Goal: Task Accomplishment & Management: Complete application form

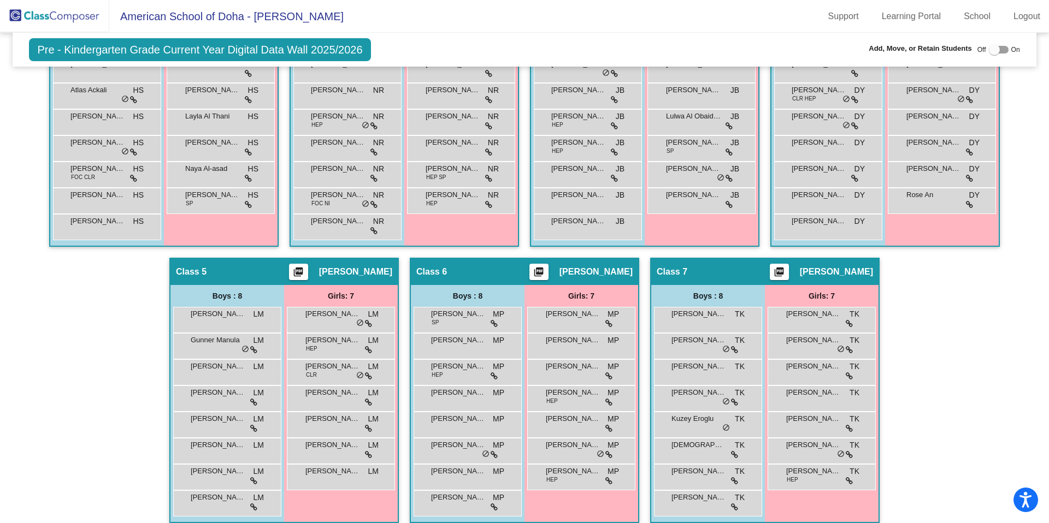
scroll to position [359, 0]
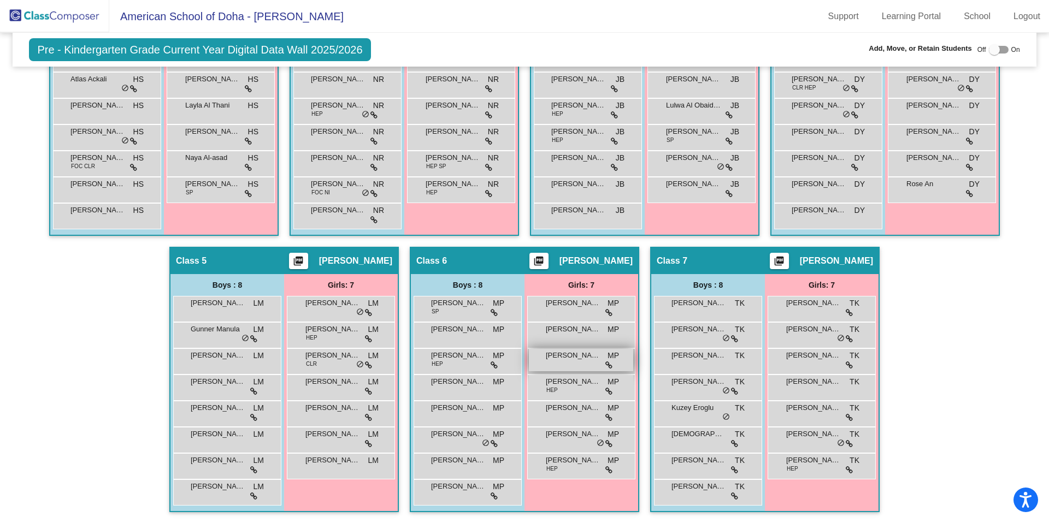
click at [550, 361] on div "[PERSON_NAME] MP lock do_not_disturb_alt" at bounding box center [581, 360] width 104 height 22
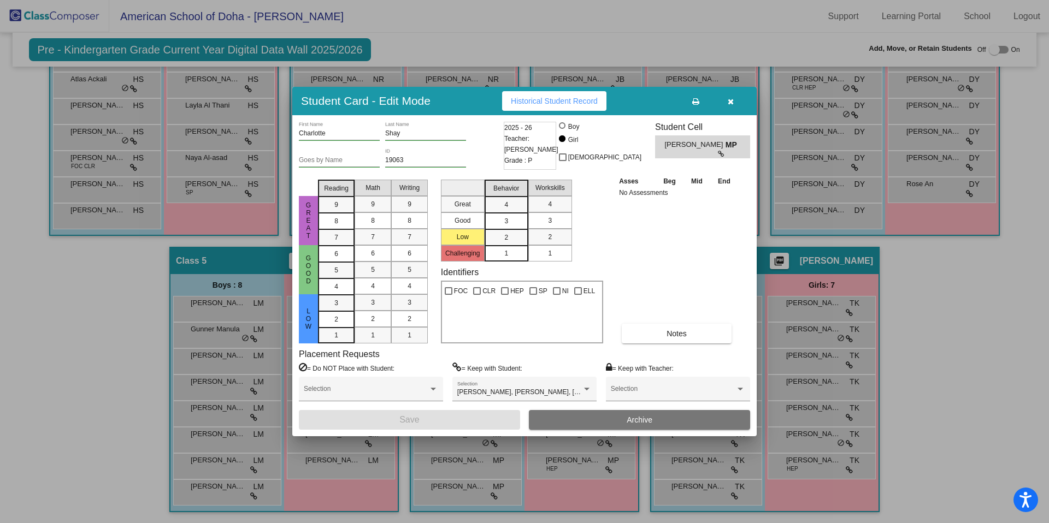
click at [636, 423] on span "Archive" at bounding box center [640, 420] width 26 height 9
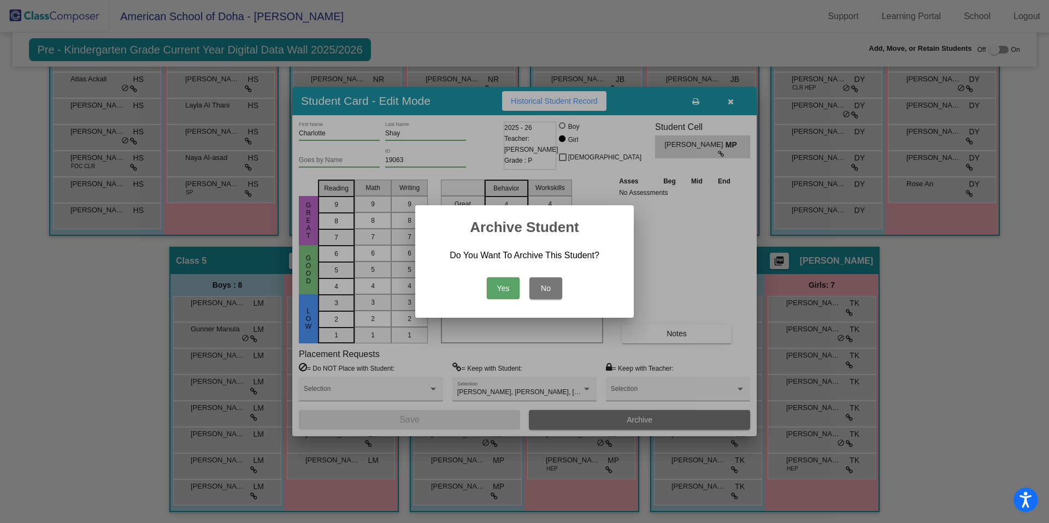
click at [503, 290] on button "Yes" at bounding box center [503, 288] width 33 height 22
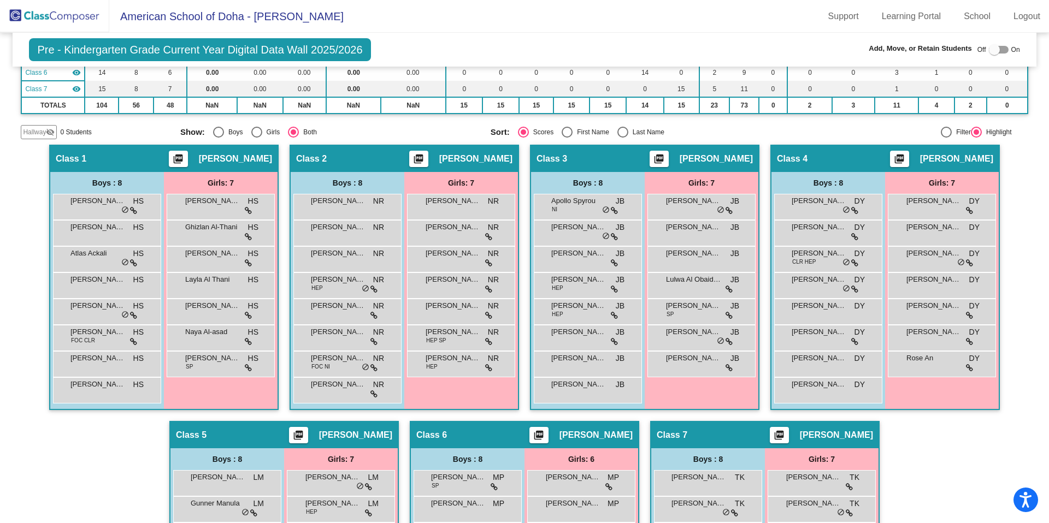
scroll to position [184, 0]
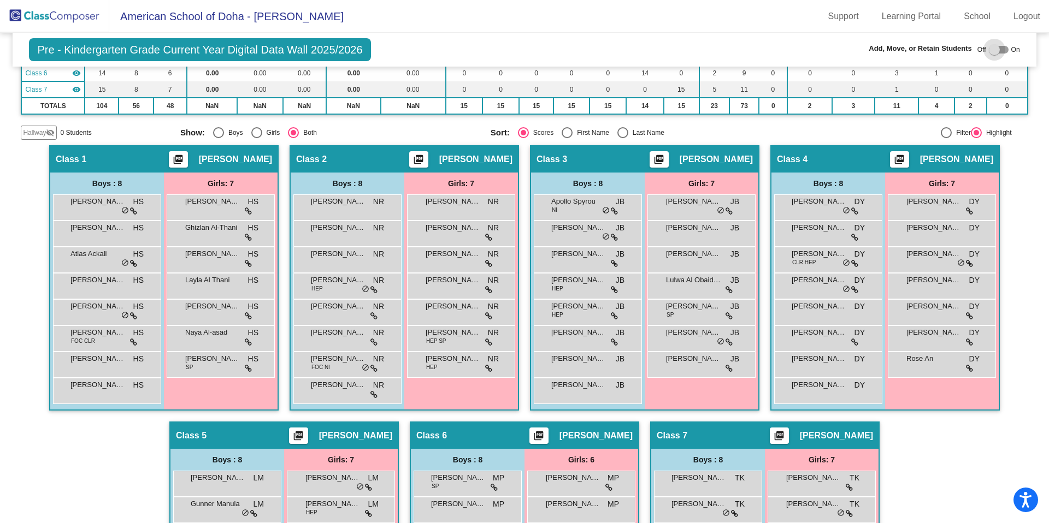
drag, startPoint x: 991, startPoint y: 46, endPoint x: 991, endPoint y: 61, distance: 14.7
click at [991, 46] on div at bounding box center [994, 49] width 11 height 11
checkbox input "true"
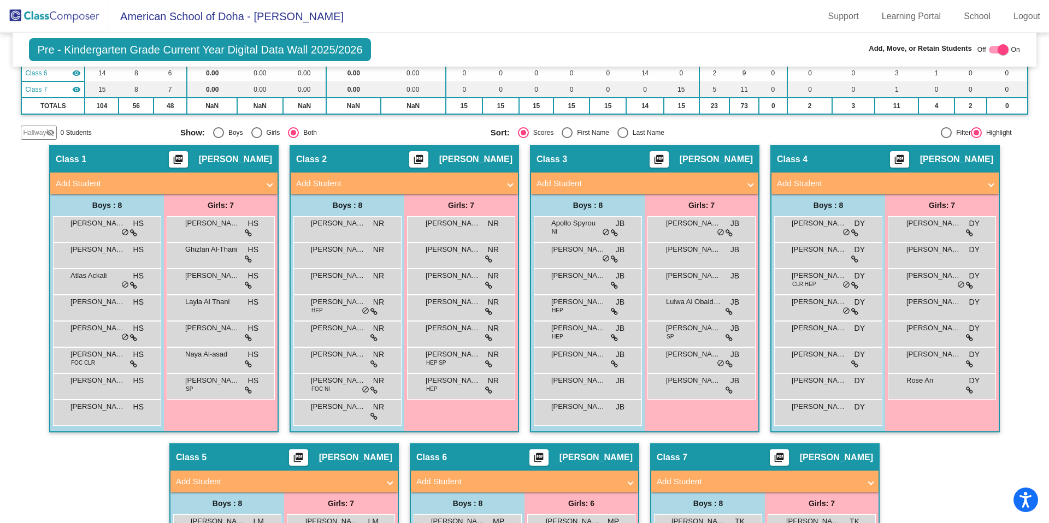
click at [29, 127] on div "Hallway visibility_off" at bounding box center [39, 133] width 36 height 14
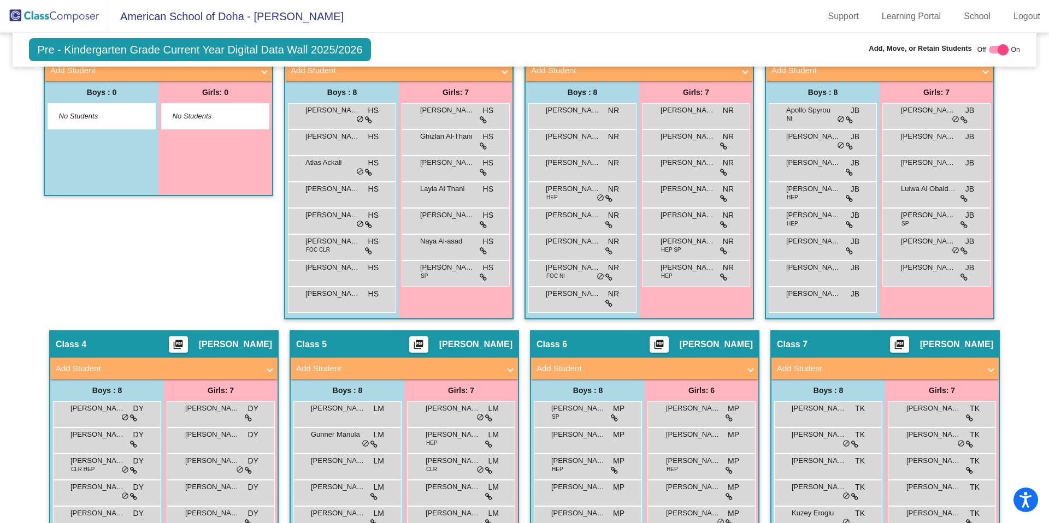
scroll to position [299, 0]
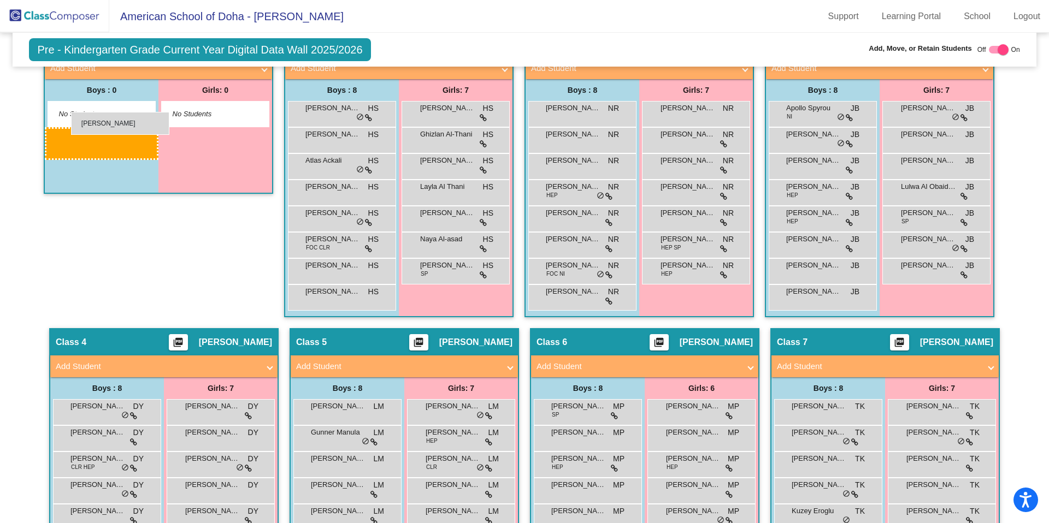
drag, startPoint x: 97, startPoint y: 516, endPoint x: 71, endPoint y: 112, distance: 404.5
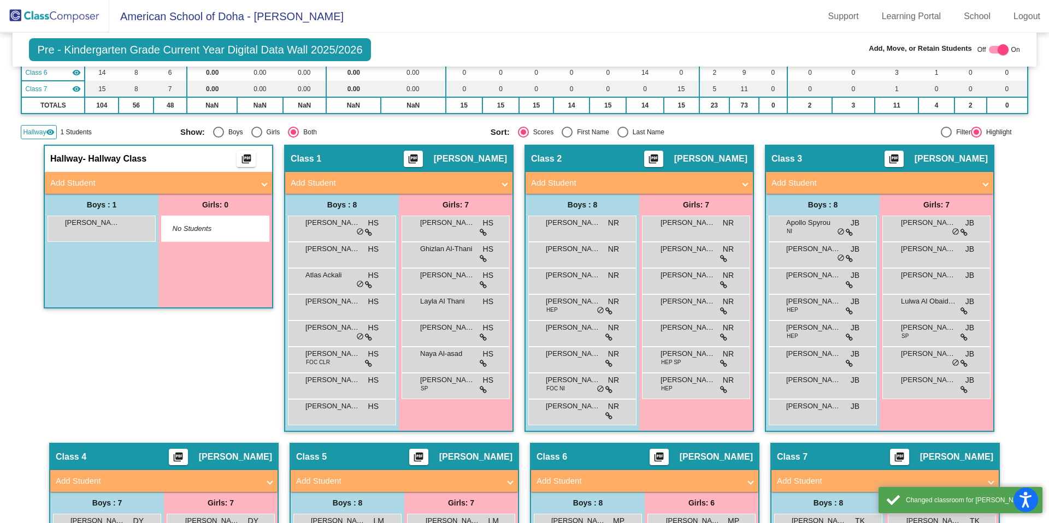
scroll to position [164, 0]
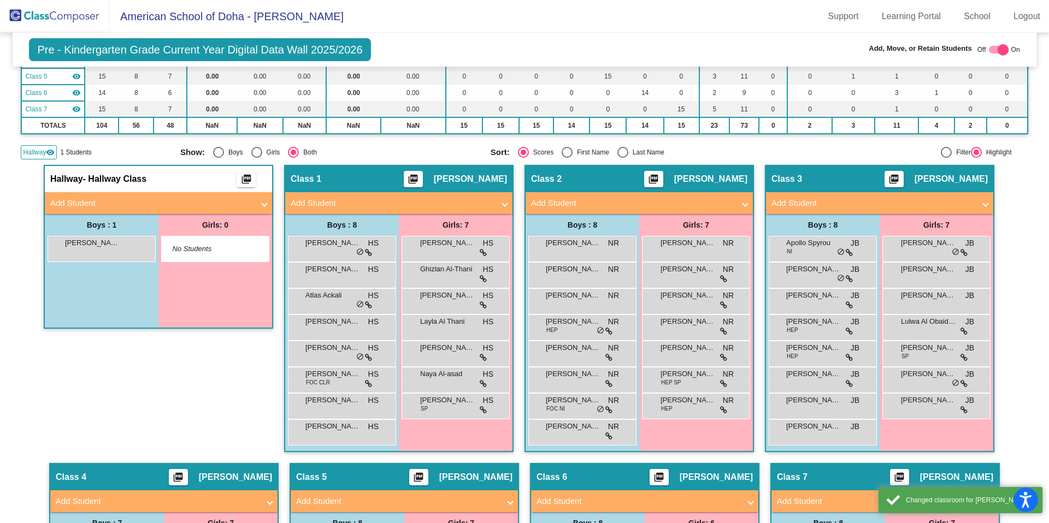
click at [56, 17] on img at bounding box center [54, 16] width 109 height 32
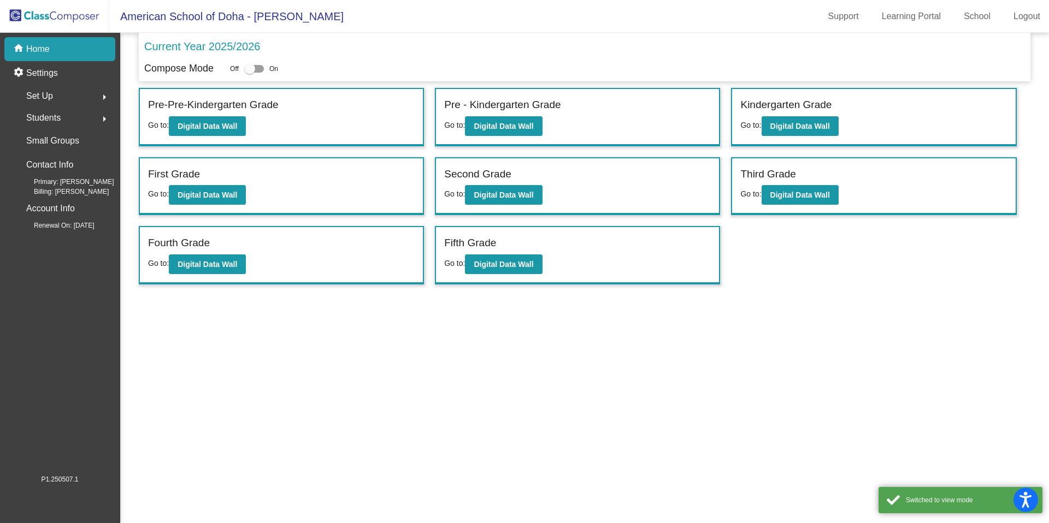
click at [68, 123] on div "Students arrow_right" at bounding box center [63, 118] width 104 height 22
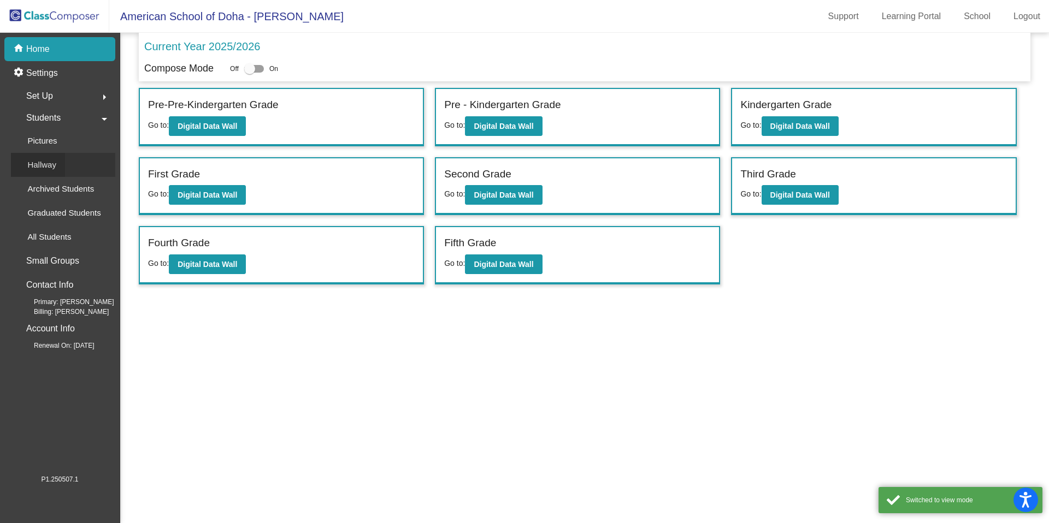
click at [57, 175] on div "Hallway" at bounding box center [38, 165] width 54 height 24
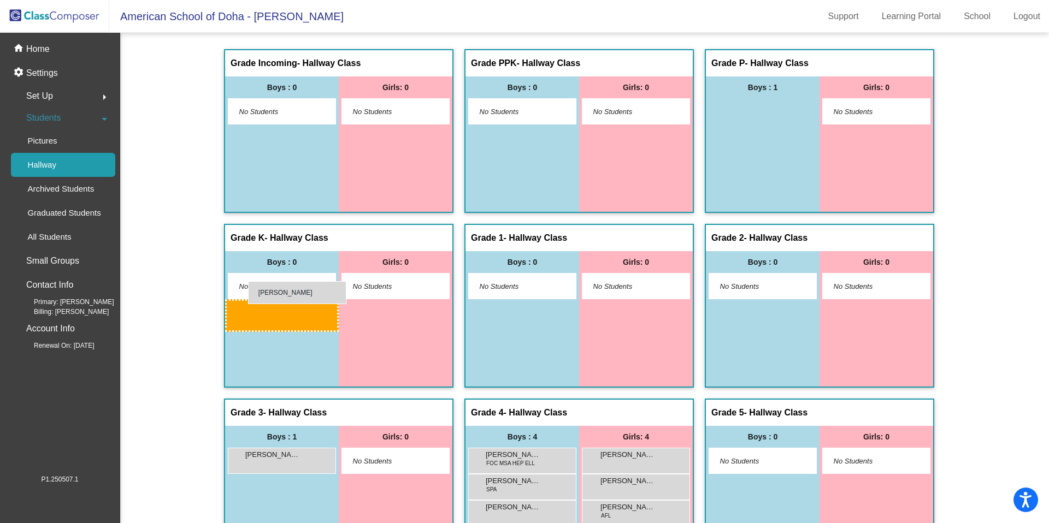
drag, startPoint x: 755, startPoint y: 108, endPoint x: 248, endPoint y: 282, distance: 535.8
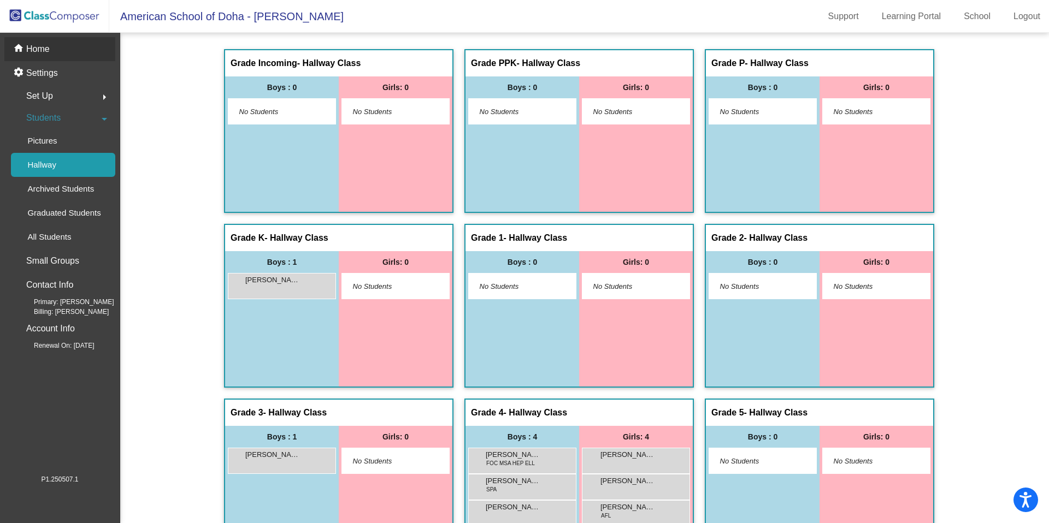
click at [49, 53] on p "Home" at bounding box center [37, 49] width 23 height 13
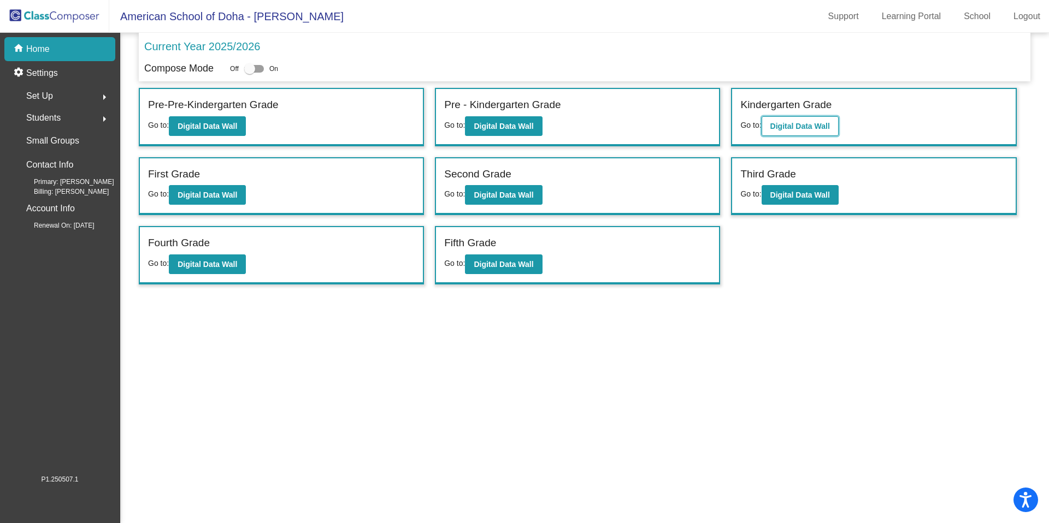
click at [772, 129] on b "Digital Data Wall" at bounding box center [800, 126] width 60 height 9
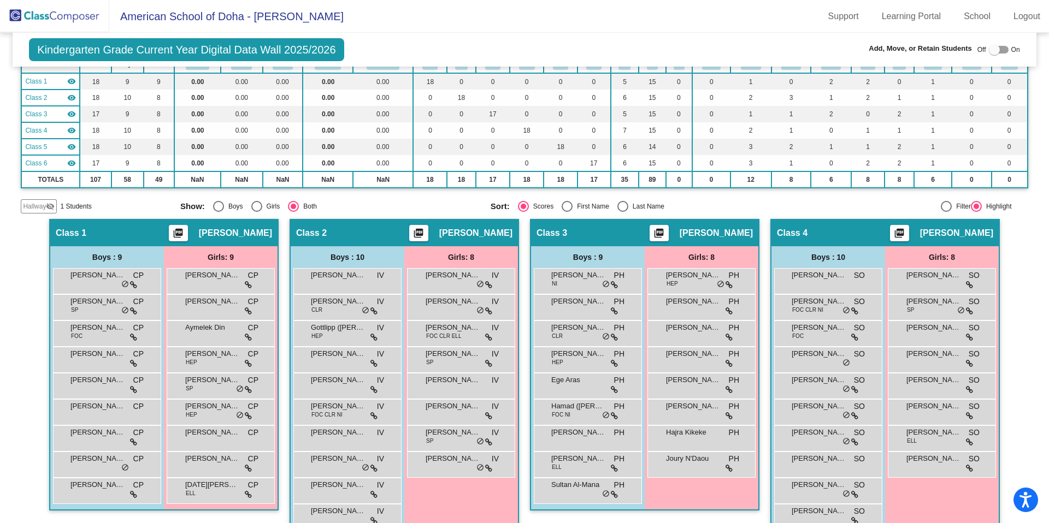
scroll to position [90, 0]
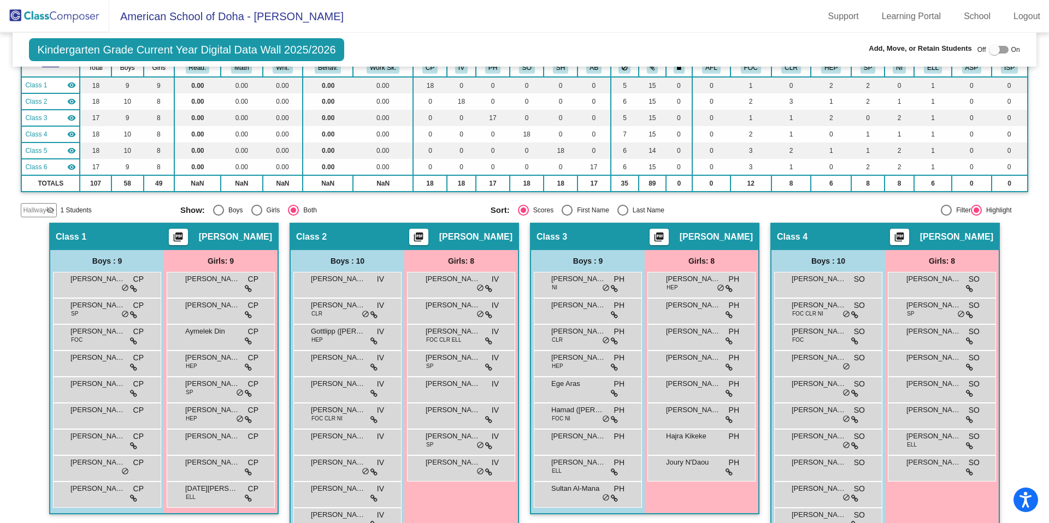
click at [31, 211] on span "Hallway" at bounding box center [34, 210] width 23 height 10
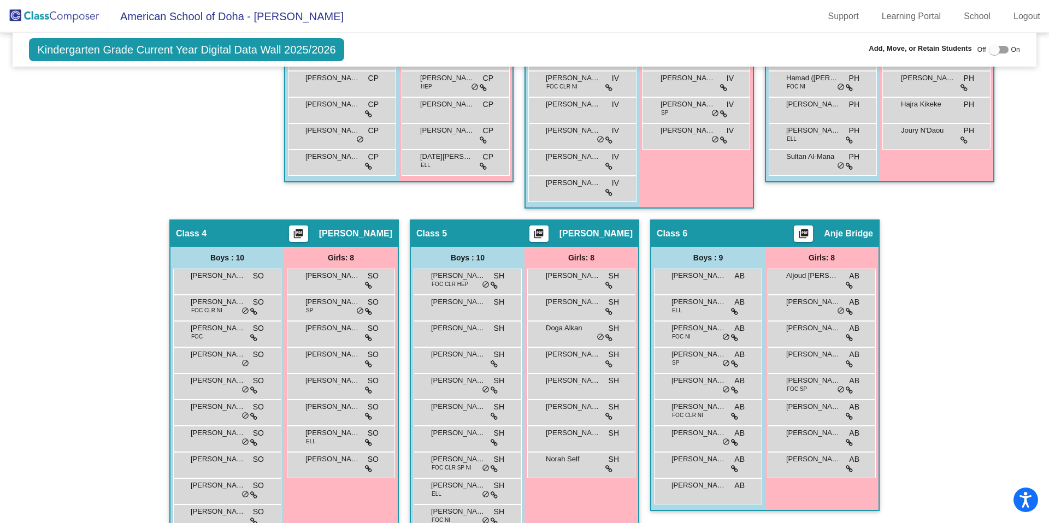
scroll to position [440, 0]
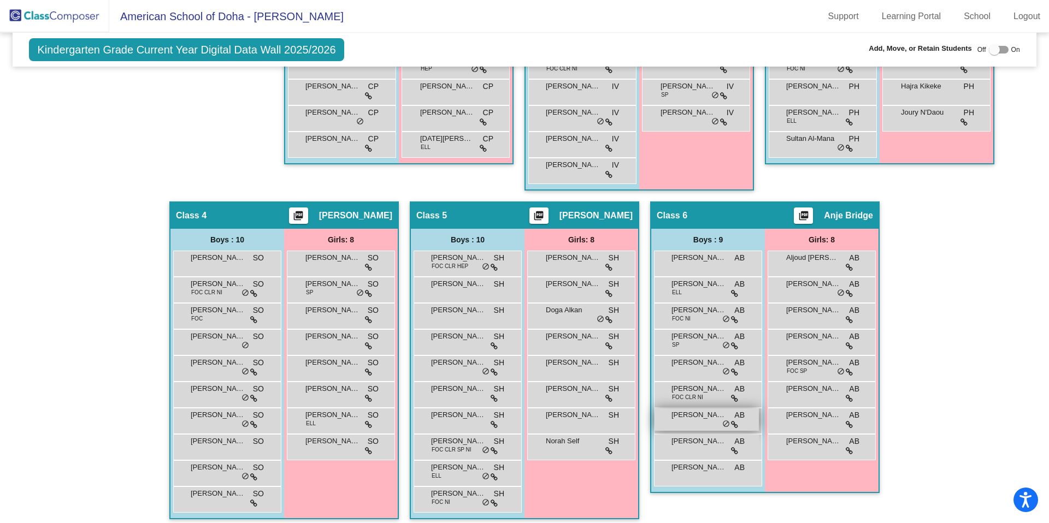
drag, startPoint x: 86, startPoint y: 75, endPoint x: 715, endPoint y: 411, distance: 713.1
click at [714, 409] on div "Hallway - Hallway Class picture_as_pdf Add Student First Name Last Name Student…" at bounding box center [524, 202] width 1007 height 658
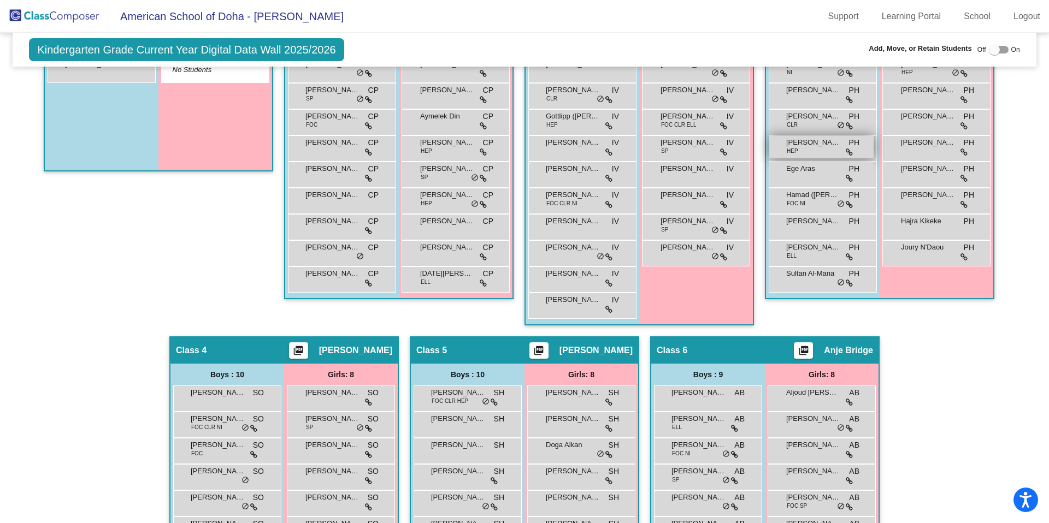
scroll to position [302, 0]
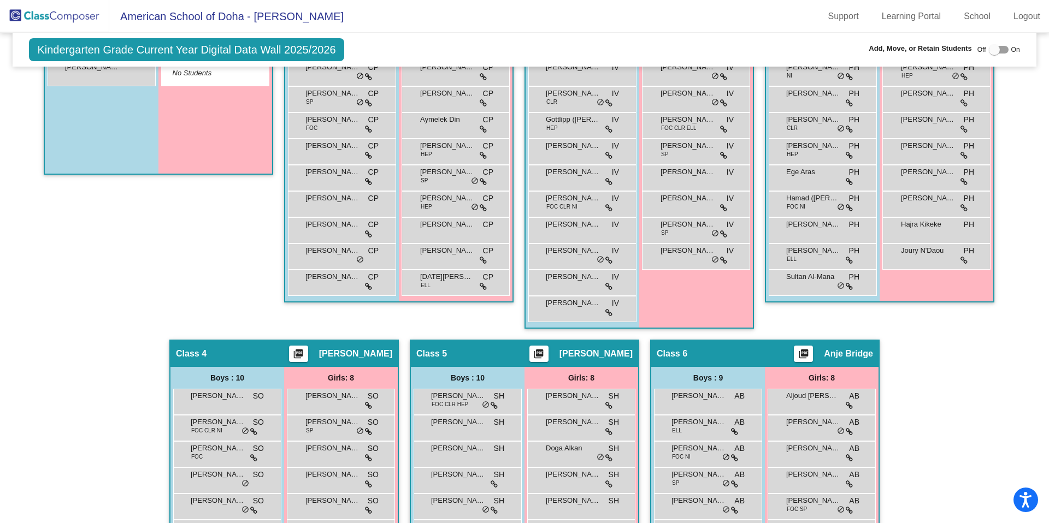
click at [1001, 54] on label at bounding box center [999, 49] width 20 height 13
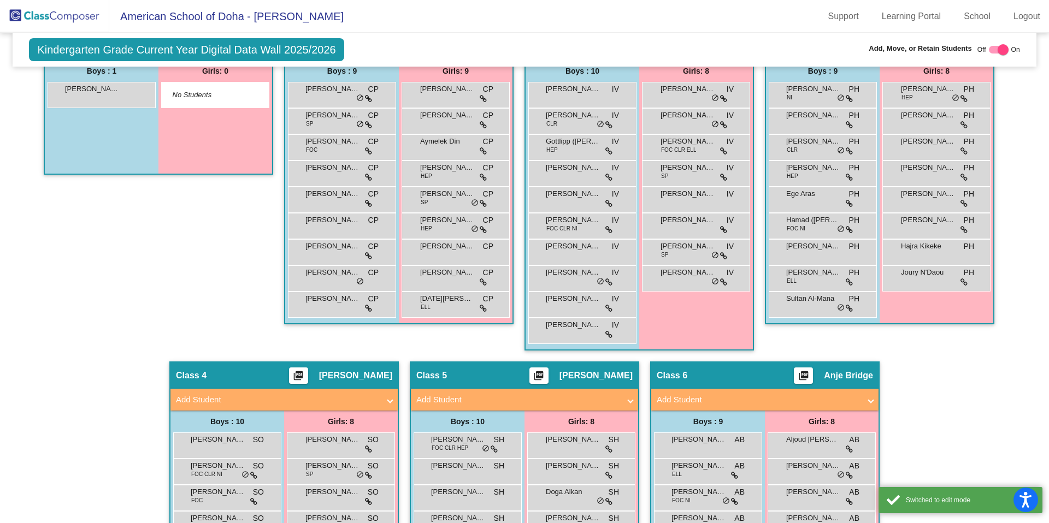
click at [989, 51] on div at bounding box center [999, 50] width 20 height 8
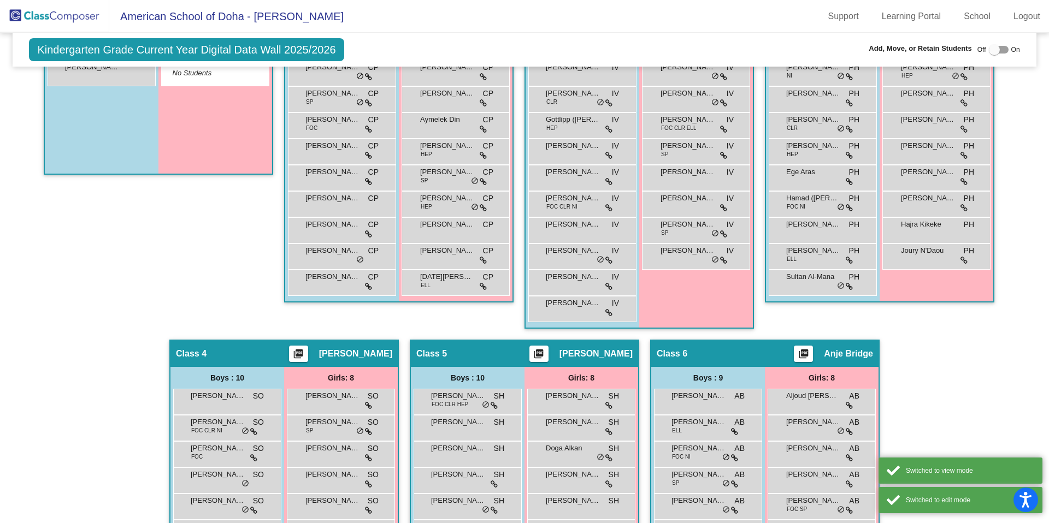
click at [991, 51] on div at bounding box center [994, 49] width 11 height 11
checkbox input "true"
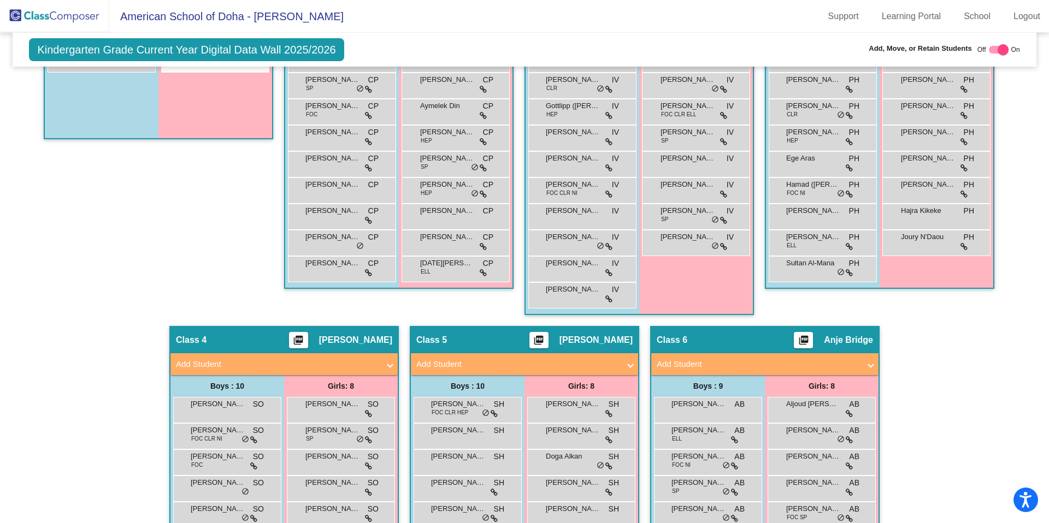
scroll to position [269, 0]
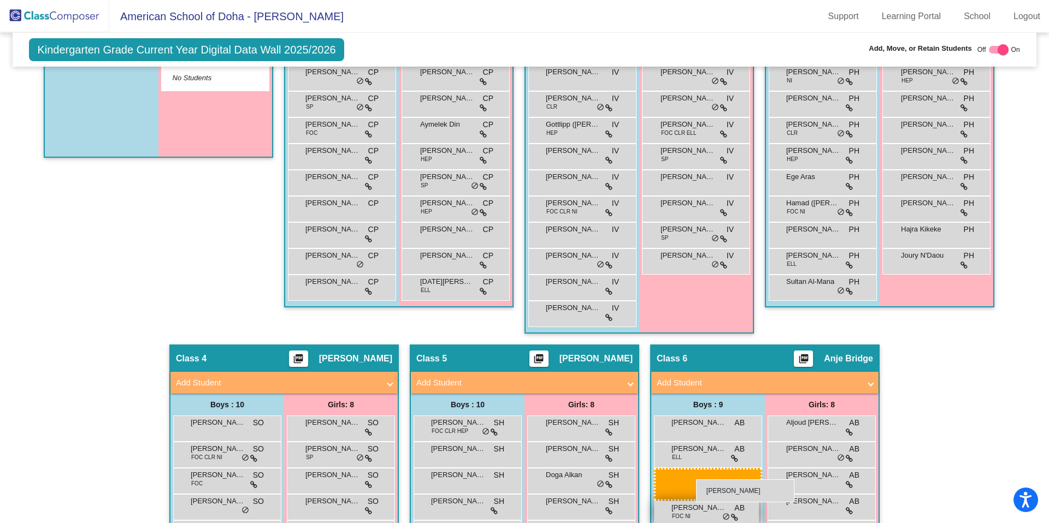
drag, startPoint x: 120, startPoint y: 130, endPoint x: 695, endPoint y: 480, distance: 673.6
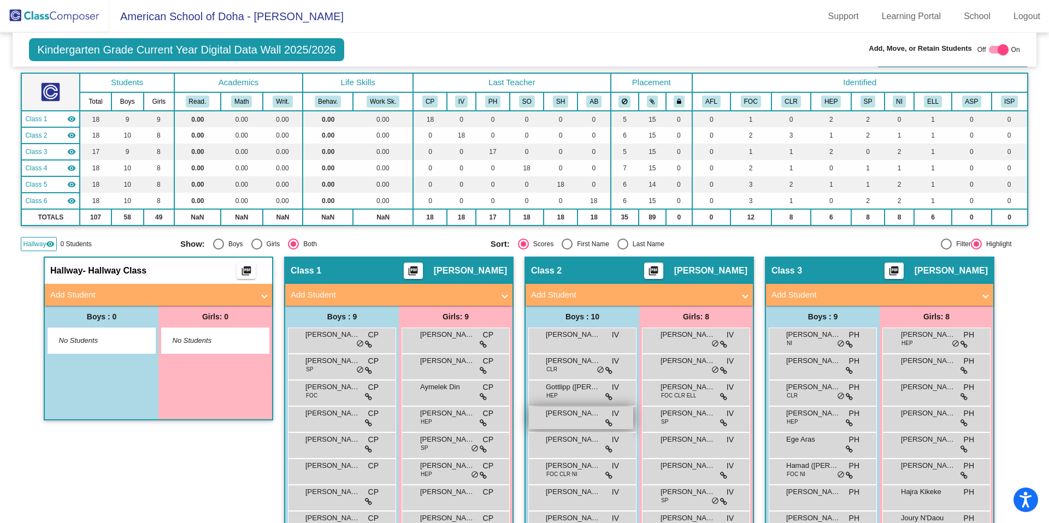
scroll to position [56, 0]
click at [257, 297] on span "Add Student" at bounding box center [156, 295] width 212 height 13
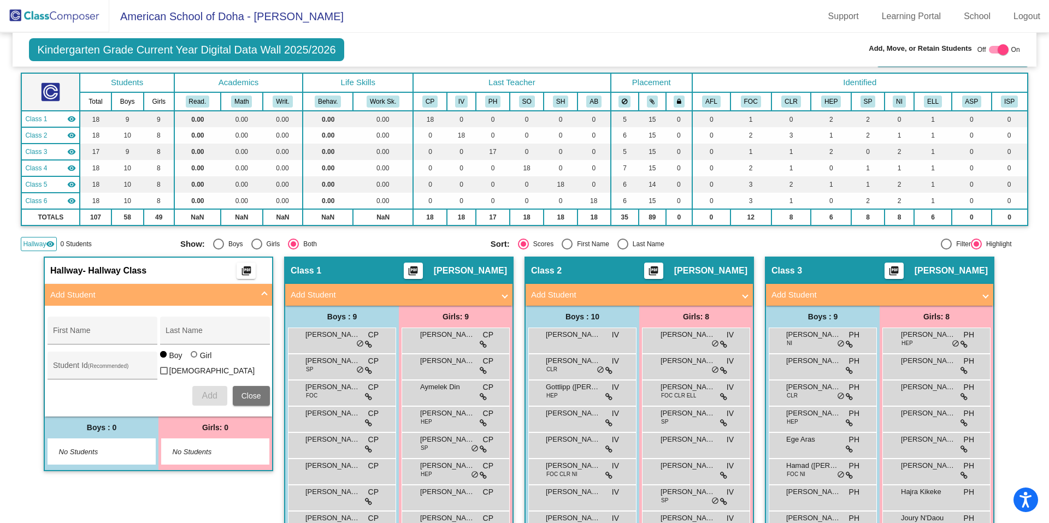
click at [257, 297] on span "Add Student" at bounding box center [156, 295] width 212 height 13
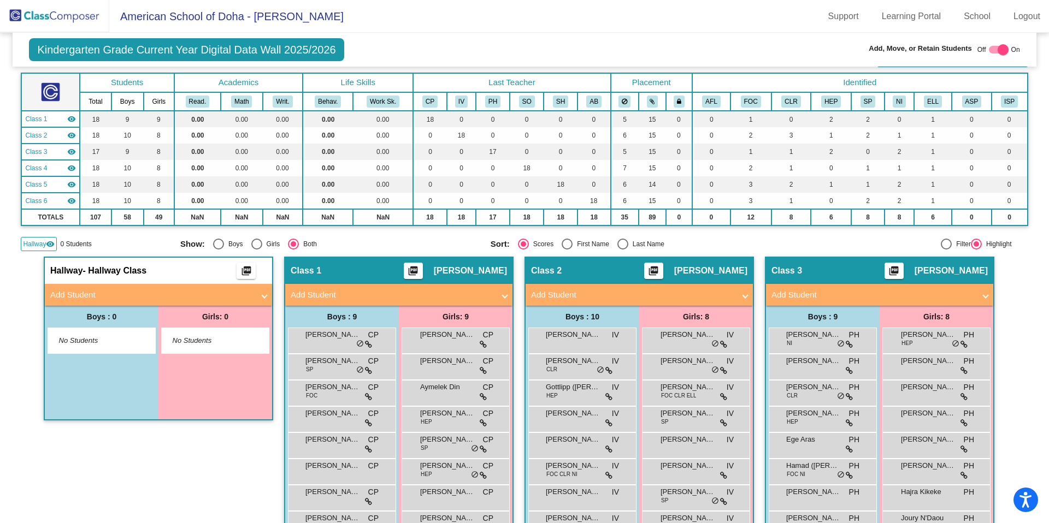
click at [50, 245] on mat-icon "visibility" at bounding box center [50, 244] width 9 height 9
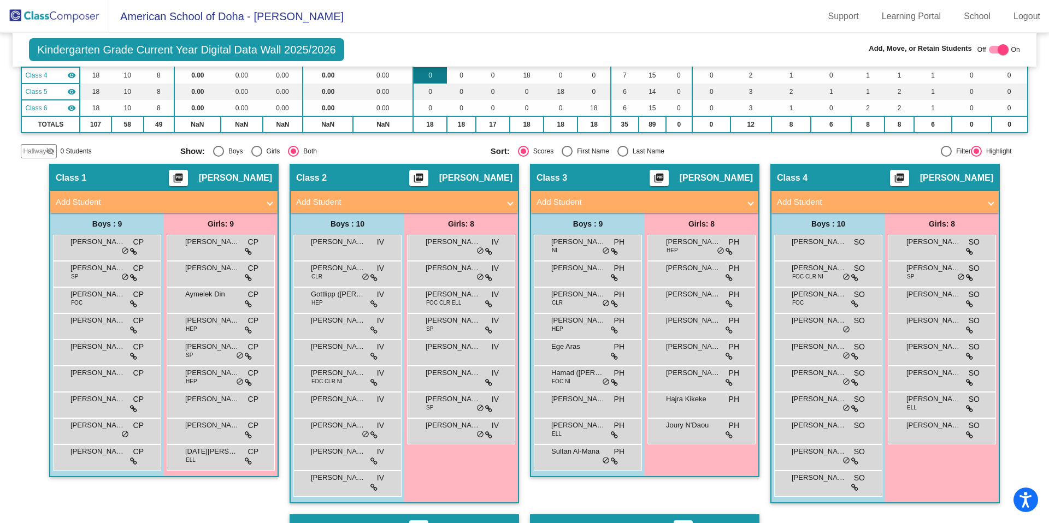
scroll to position [0, 0]
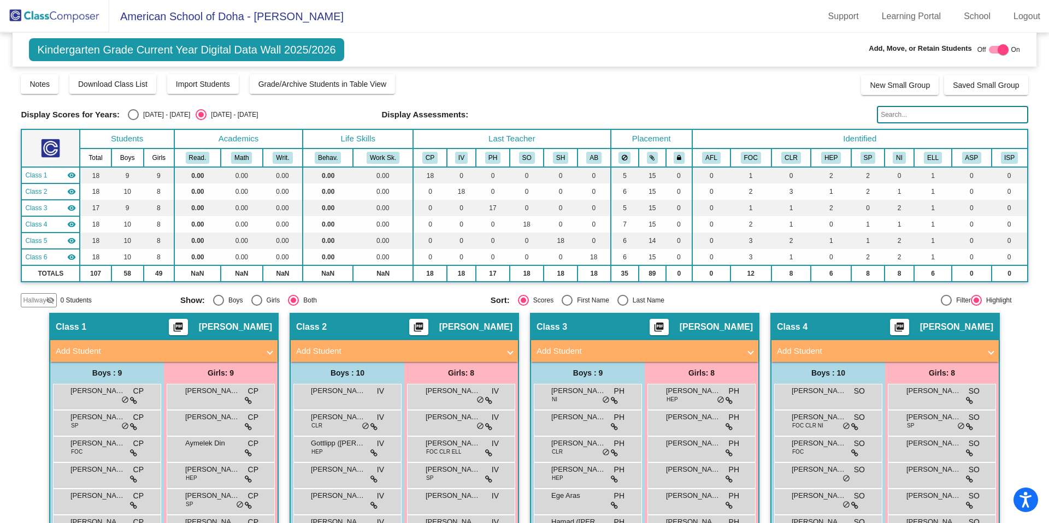
click at [70, 44] on span "Kindergarten Grade Current Year Digital Data Wall 2025/2026" at bounding box center [186, 49] width 315 height 23
click at [75, 19] on img at bounding box center [54, 16] width 109 height 32
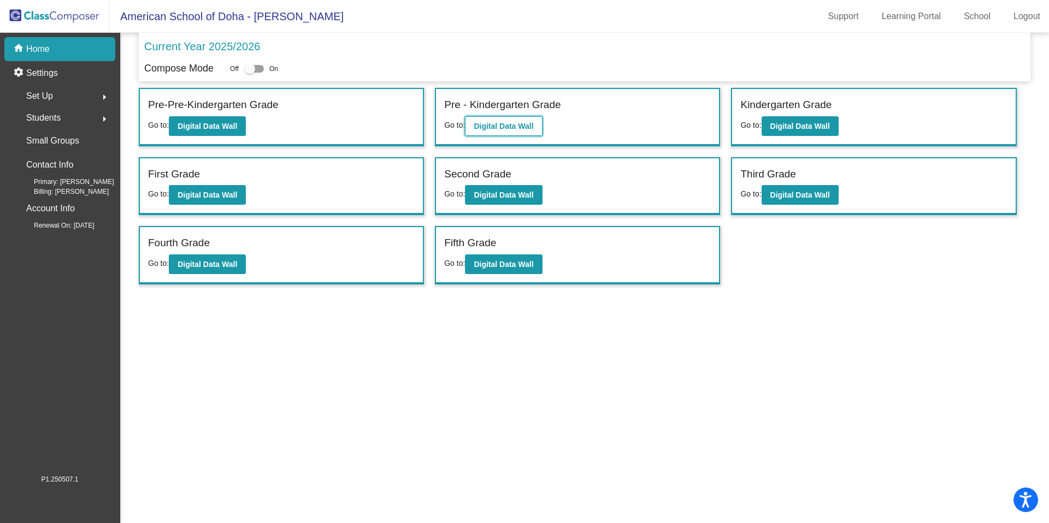
click at [513, 128] on b "Digital Data Wall" at bounding box center [504, 126] width 60 height 9
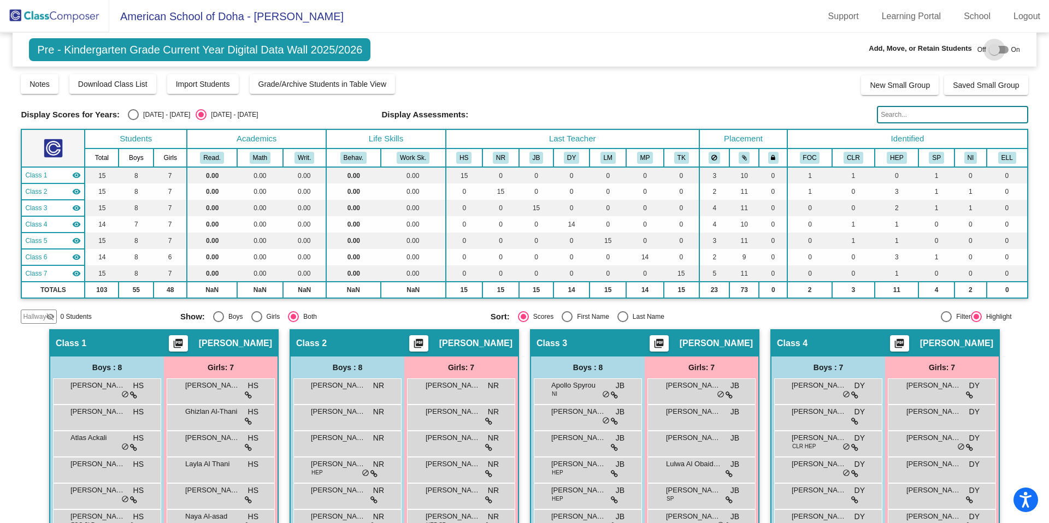
click at [990, 51] on div at bounding box center [994, 49] width 11 height 11
checkbox input "true"
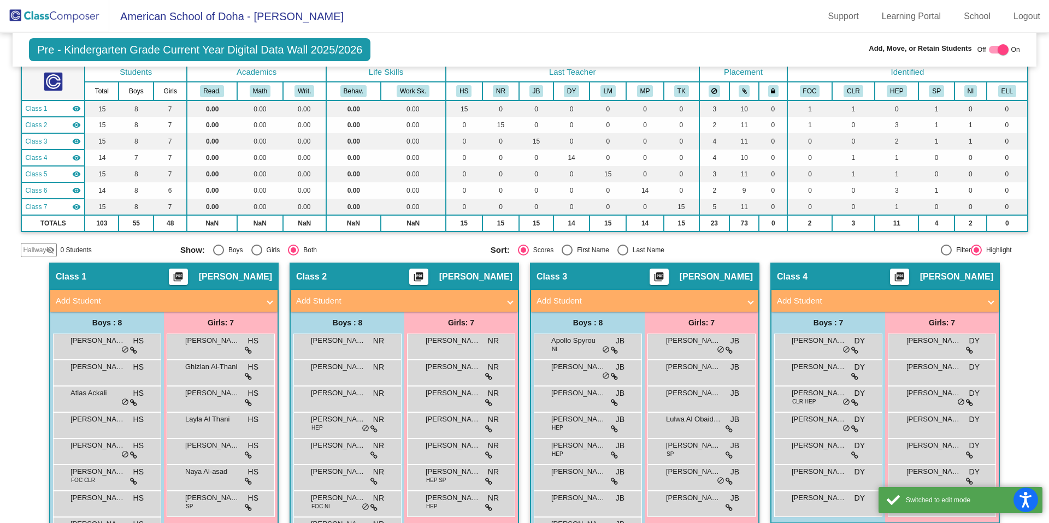
scroll to position [75, 0]
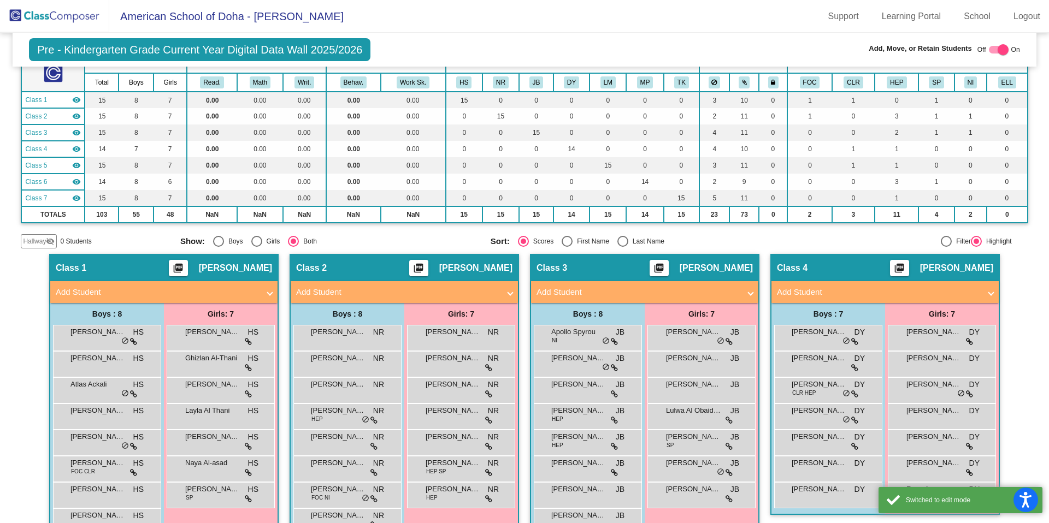
click at [982, 296] on span "Add Student" at bounding box center [883, 292] width 212 height 13
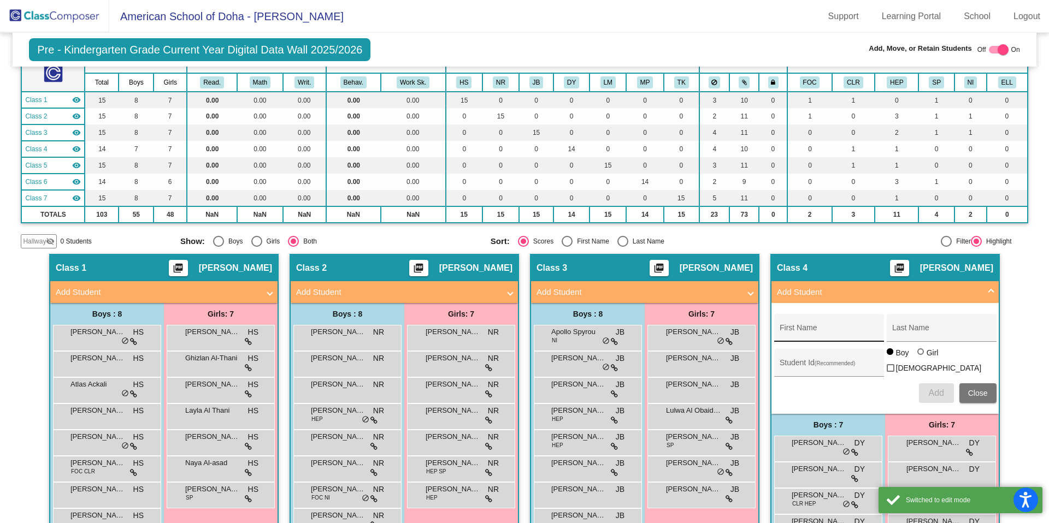
click at [848, 334] on input "First Name" at bounding box center [828, 332] width 98 height 9
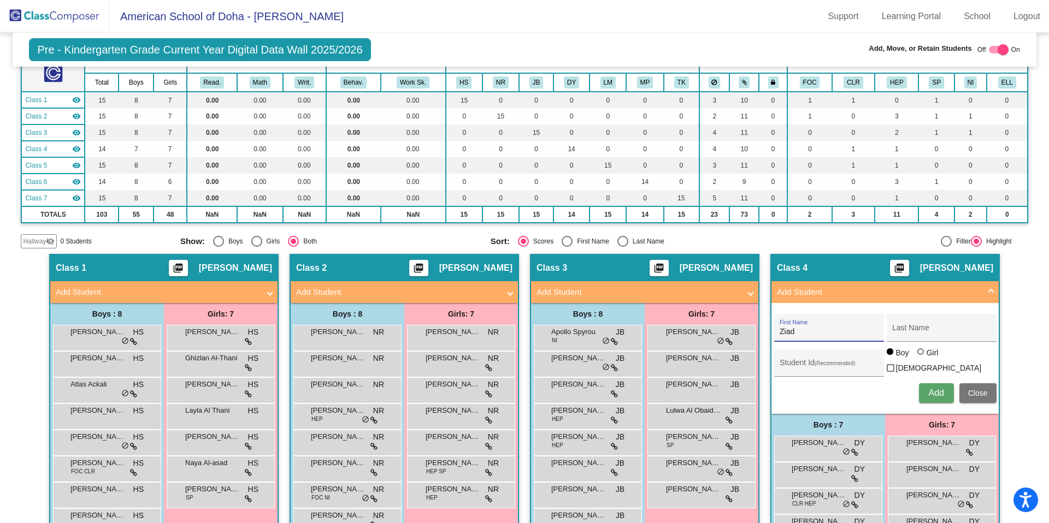
type input "Ziad"
type input "Arafeh"
click at [802, 367] on input "Student Id (Recommended)" at bounding box center [828, 367] width 98 height 9
type input "19648"
click at [928, 388] on span "Add" at bounding box center [935, 392] width 15 height 9
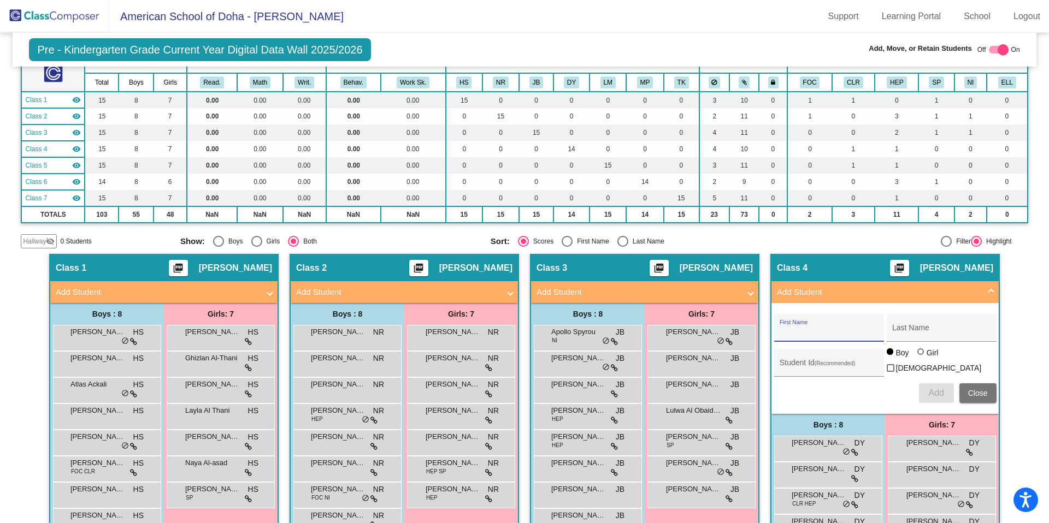
scroll to position [77, 0]
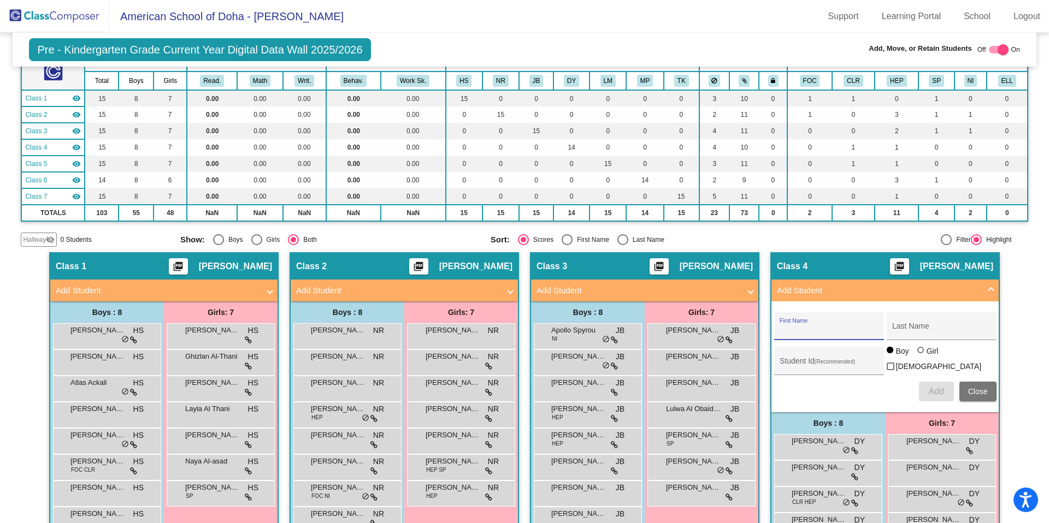
click at [989, 290] on span at bounding box center [991, 291] width 4 height 13
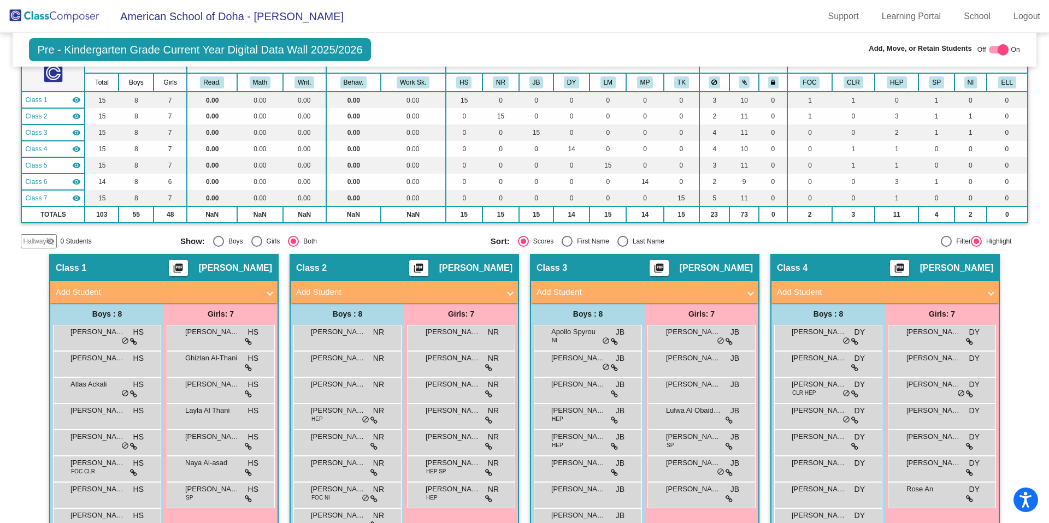
scroll to position [0, 0]
